Goal: Task Accomplishment & Management: Manage account settings

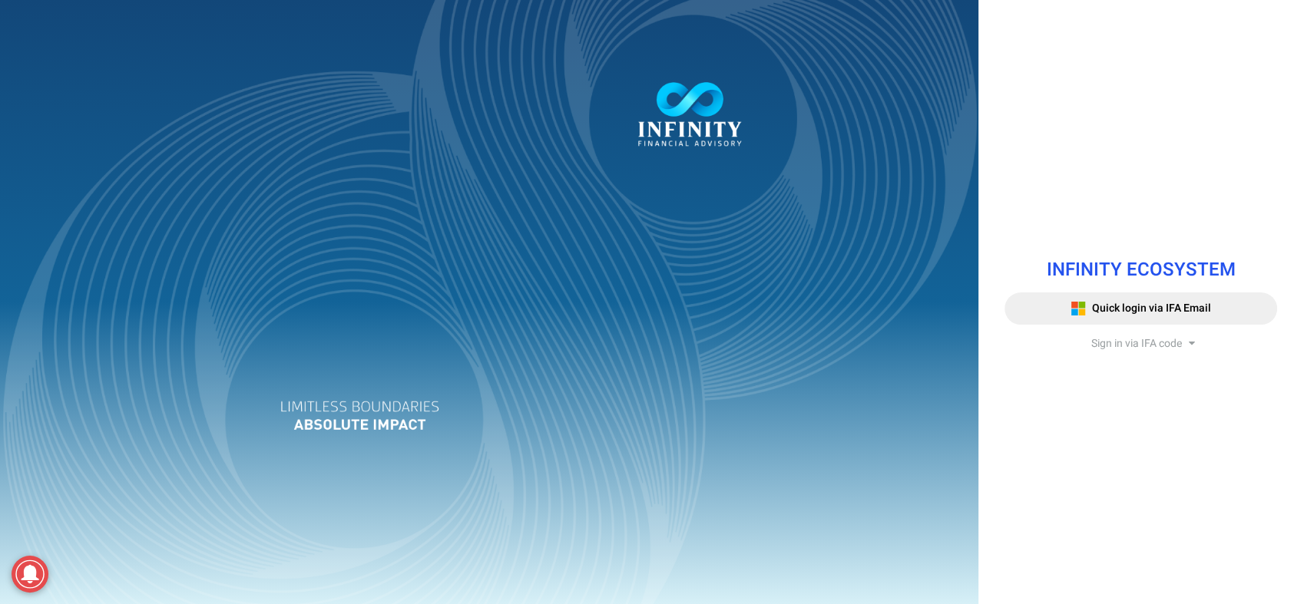
click at [1156, 340] on span "Sign in via IFA code" at bounding box center [1136, 344] width 91 height 16
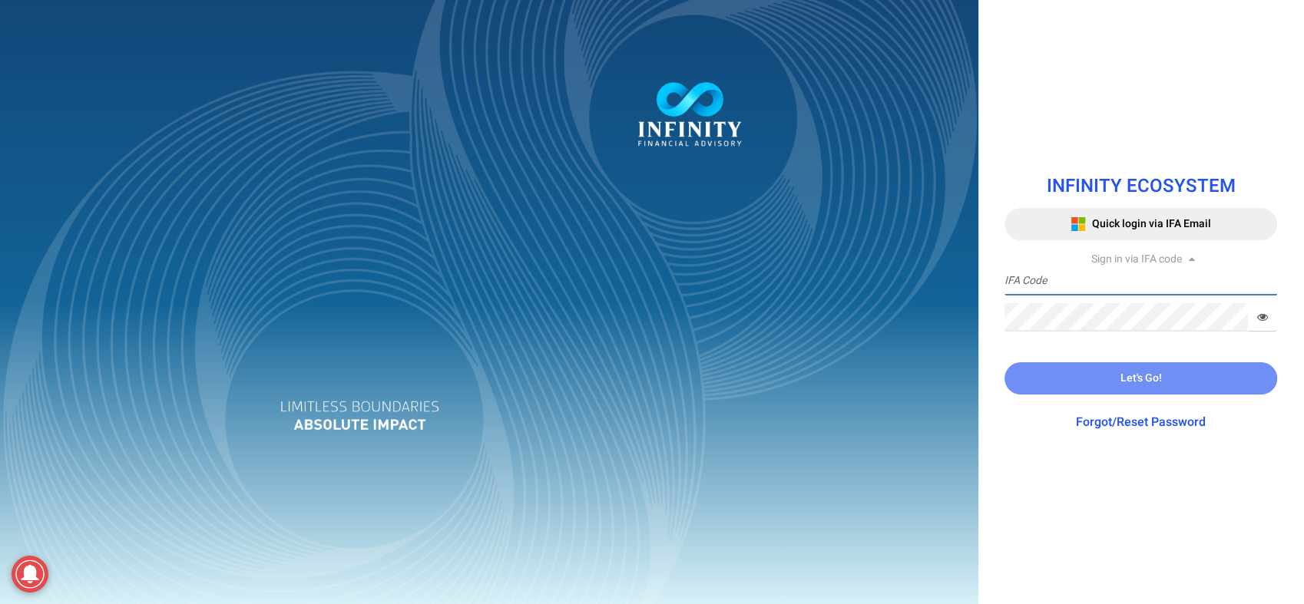
type input "IFA0108"
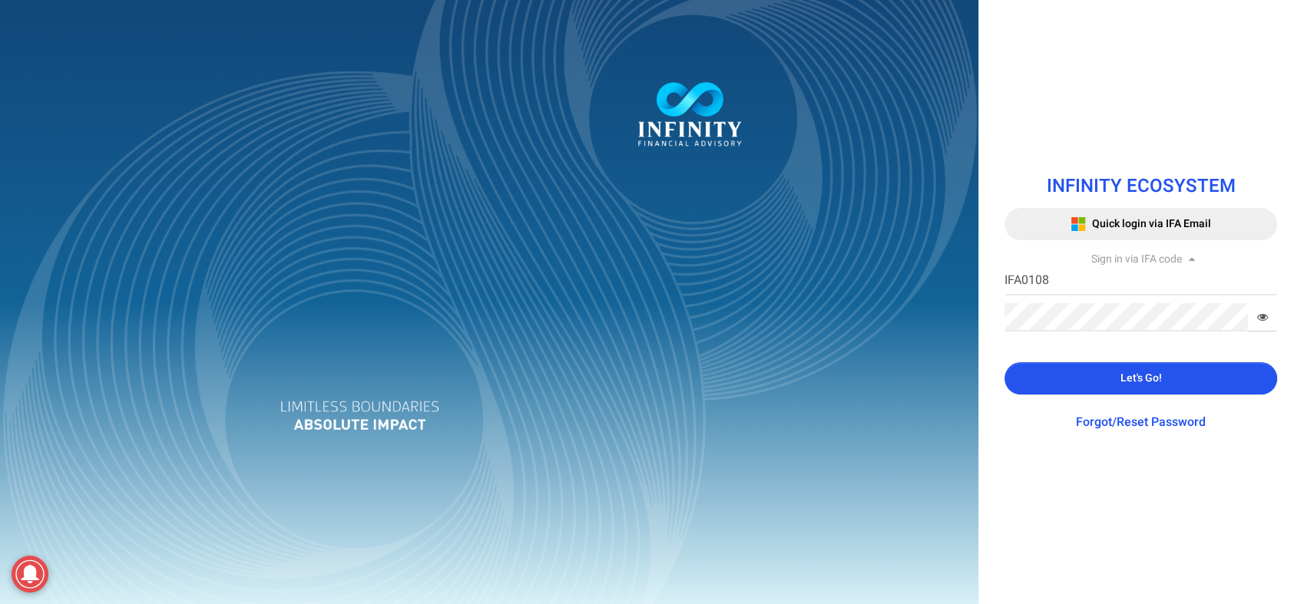
click at [1149, 382] on span "Let's Go!" at bounding box center [1140, 378] width 41 height 16
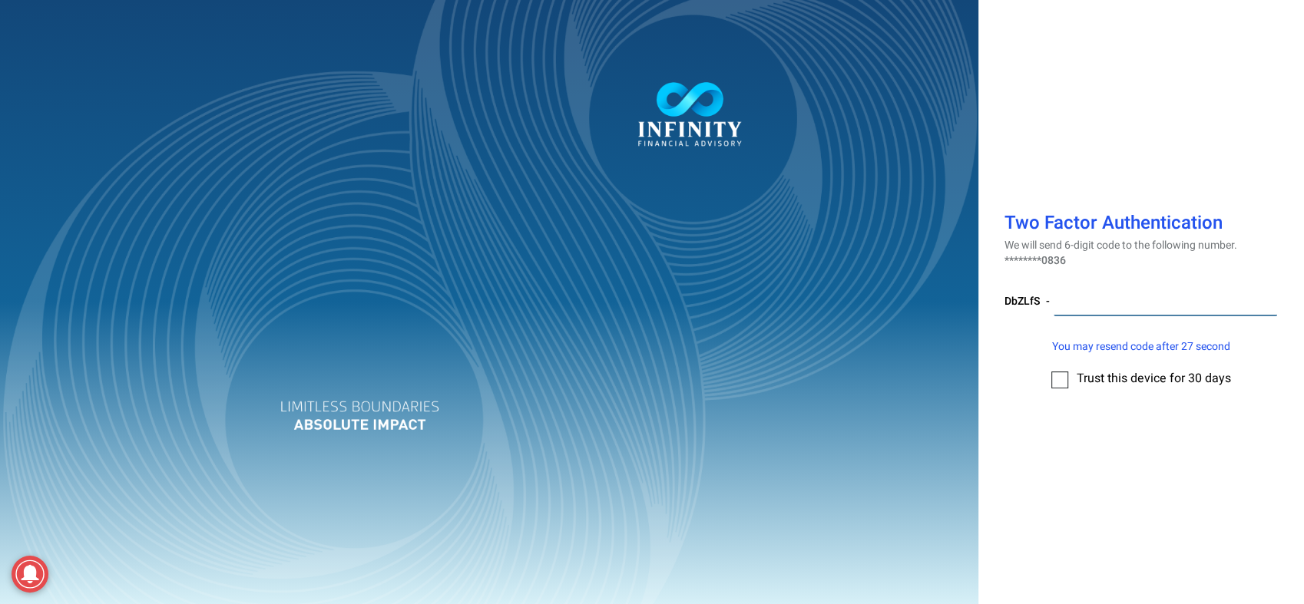
click at [1118, 304] on input "number" at bounding box center [1165, 302] width 223 height 28
type input "348752"
